Goal: Transaction & Acquisition: Purchase product/service

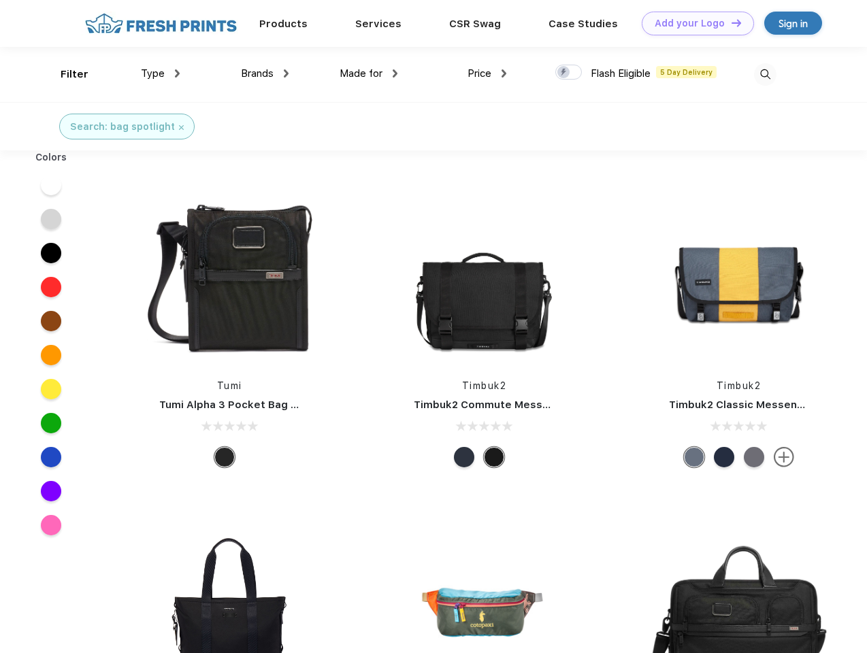
click at [693, 23] on link "Add your Logo Design Tool" at bounding box center [698, 24] width 112 height 24
click at [0, 0] on div "Design Tool" at bounding box center [0, 0] width 0 height 0
click at [730, 22] on link "Add your Logo Design Tool" at bounding box center [698, 24] width 112 height 24
click at [65, 74] on div "Filter" at bounding box center [75, 75] width 28 height 16
click at [161, 74] on span "Type" at bounding box center [153, 73] width 24 height 12
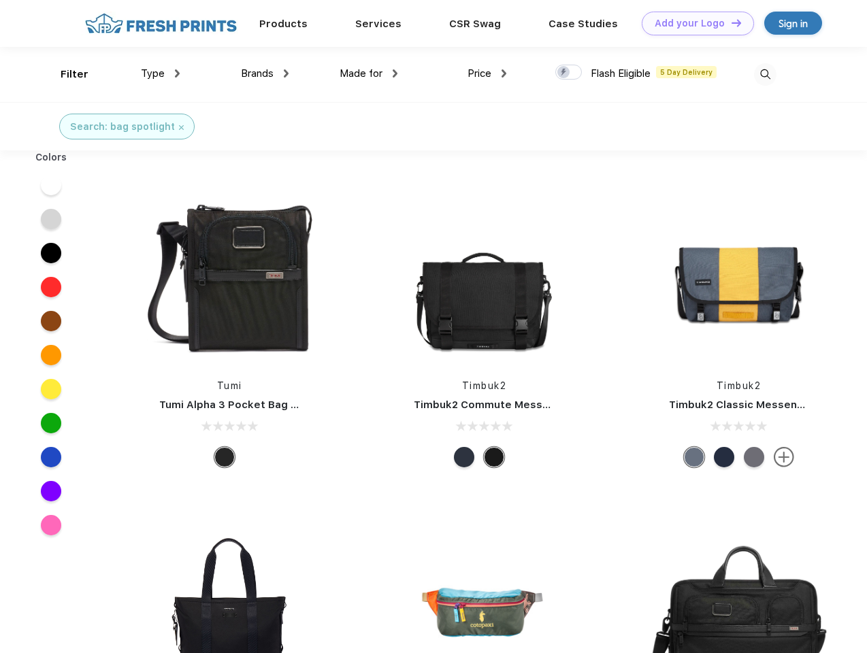
click at [265, 74] on span "Brands" at bounding box center [257, 73] width 33 height 12
click at [369, 74] on span "Made for" at bounding box center [361, 73] width 43 height 12
click at [487, 74] on span "Price" at bounding box center [480, 73] width 24 height 12
click at [569, 73] on div at bounding box center [568, 72] width 27 height 15
click at [564, 73] on input "checkbox" at bounding box center [559, 68] width 9 height 9
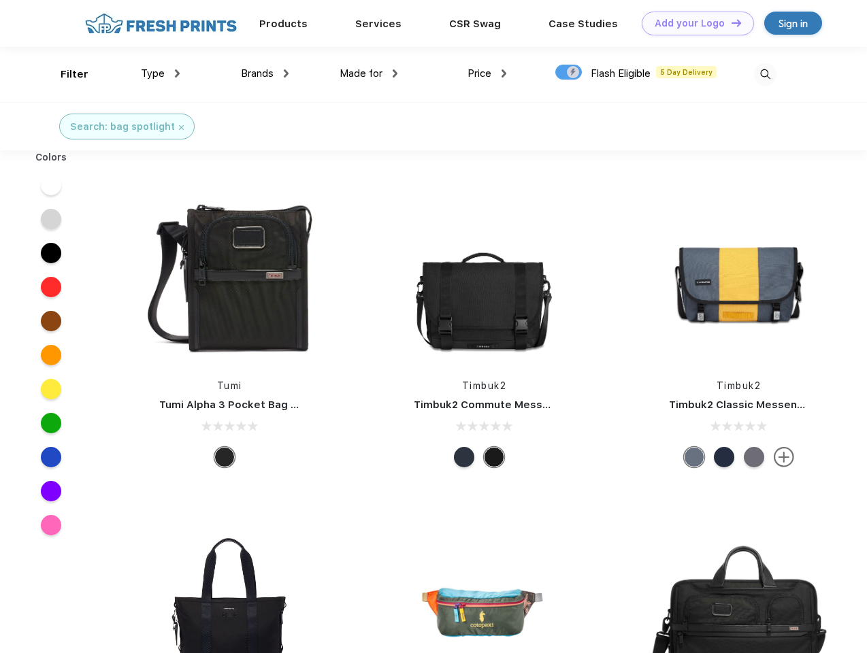
click at [765, 74] on img at bounding box center [765, 74] width 22 height 22
